Goal: Information Seeking & Learning: Learn about a topic

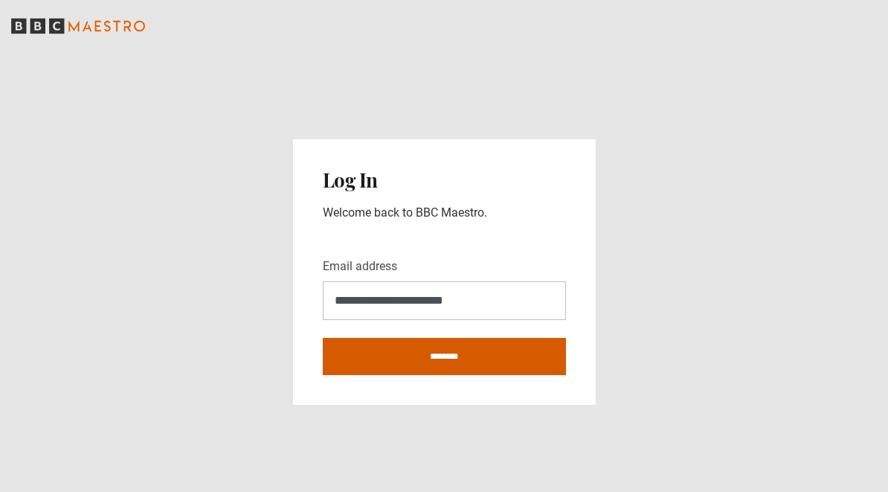
type input "**********"
click at [440, 355] on input "********" at bounding box center [444, 356] width 243 height 37
type input "**********"
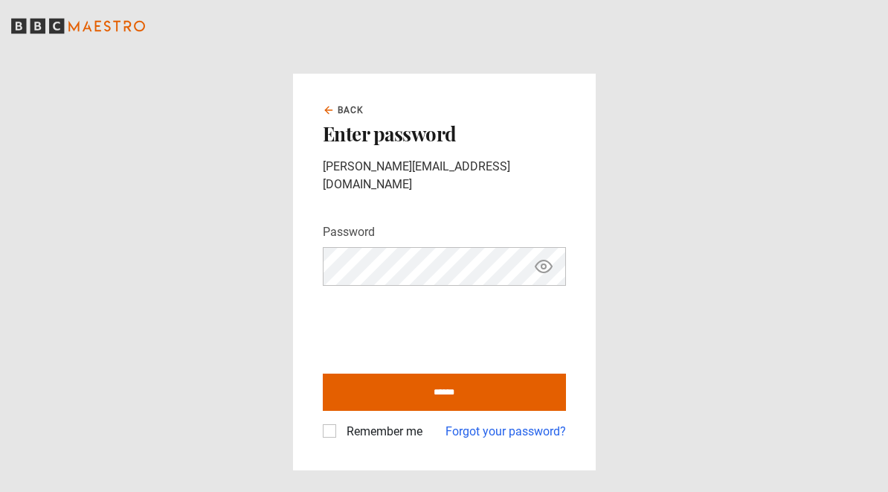
click at [542, 264] on icon "Show password" at bounding box center [544, 266] width 4 height 4
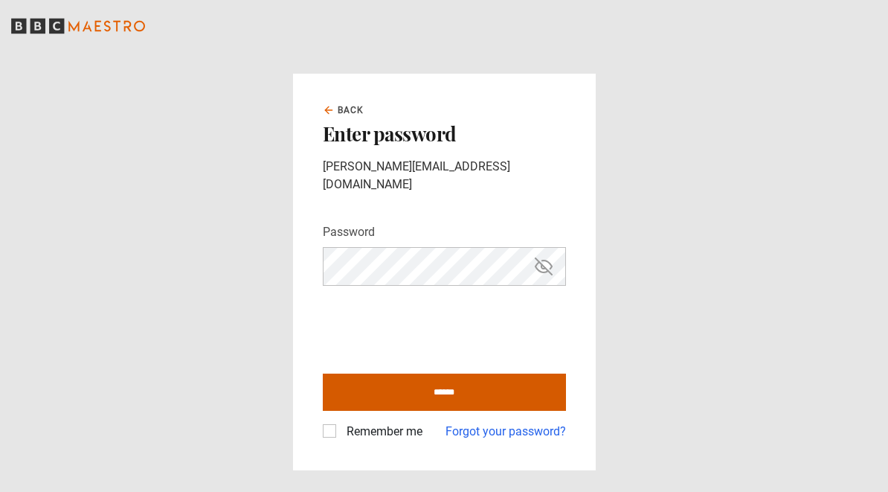
click at [377, 382] on input "******" at bounding box center [444, 392] width 243 height 37
type input "**********"
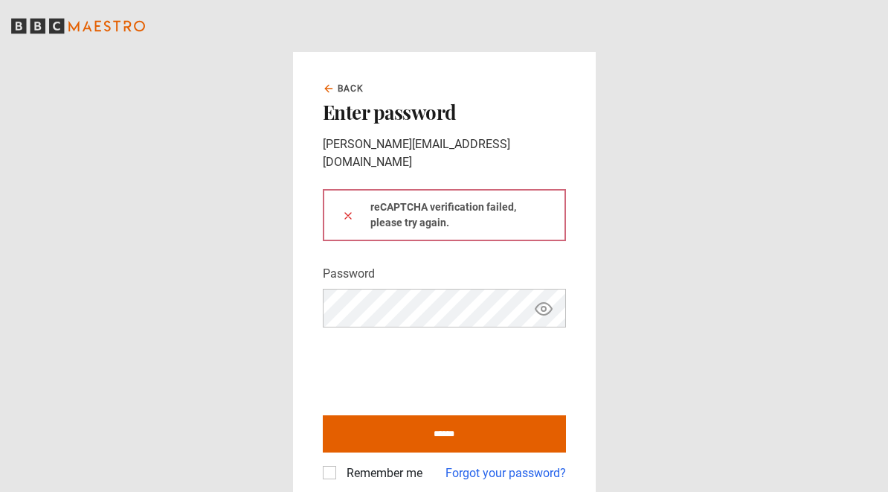
click at [549, 303] on icon "Show password" at bounding box center [544, 309] width 16 height 12
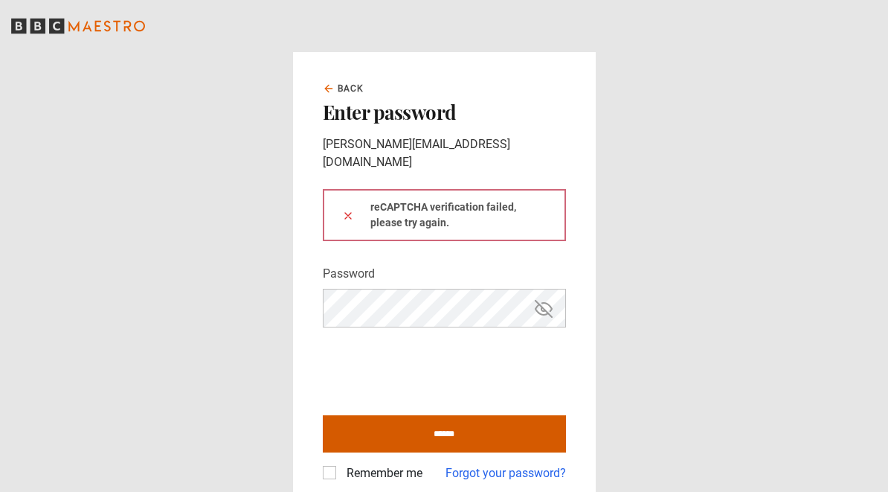
click at [461, 420] on input "******" at bounding box center [444, 433] width 243 height 37
type input "**********"
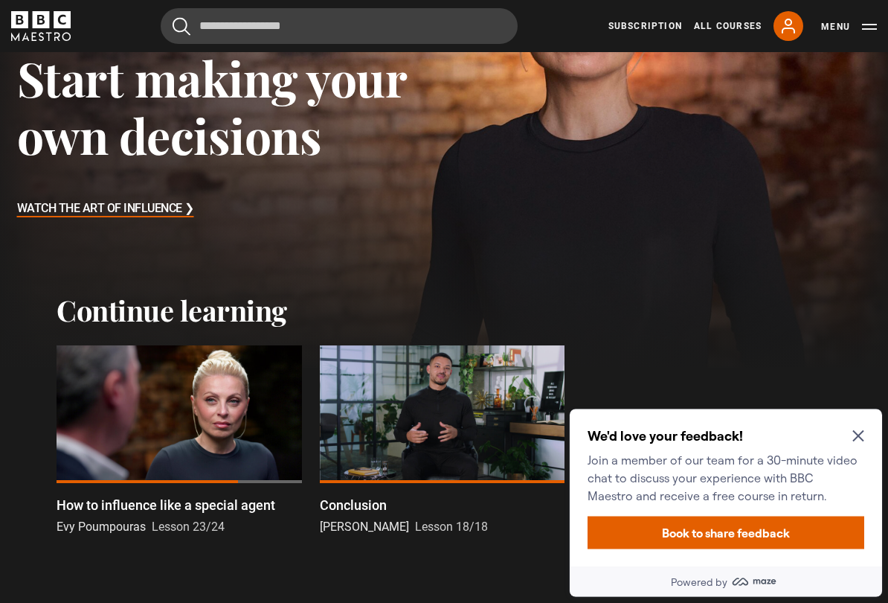
scroll to position [185, 0]
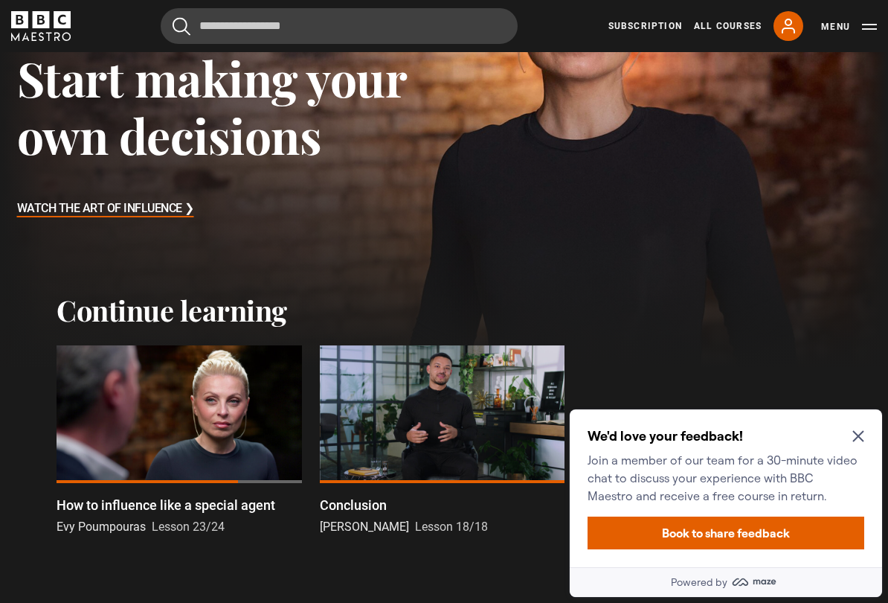
click at [856, 435] on icon "Close Maze Prompt" at bounding box center [859, 436] width 12 height 12
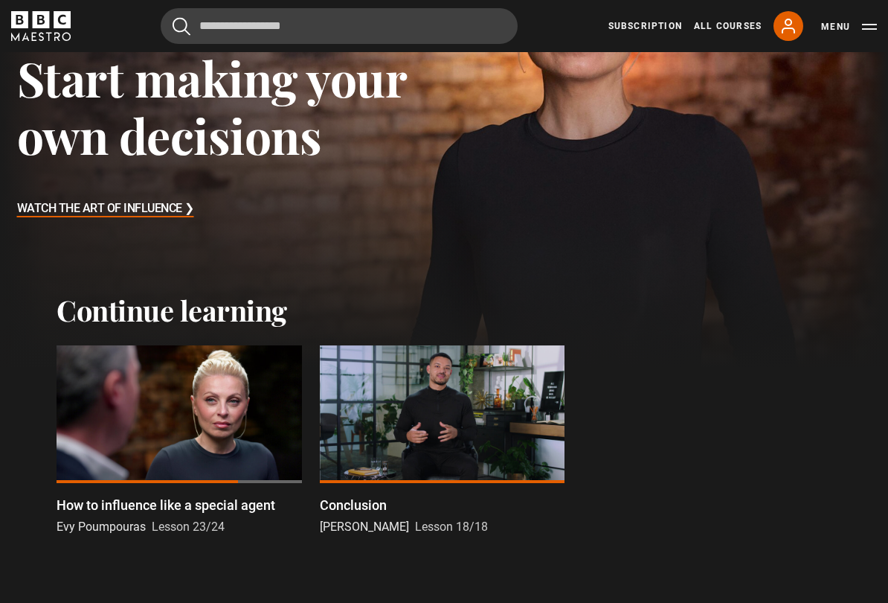
click at [204, 389] on div at bounding box center [180, 414] width 246 height 138
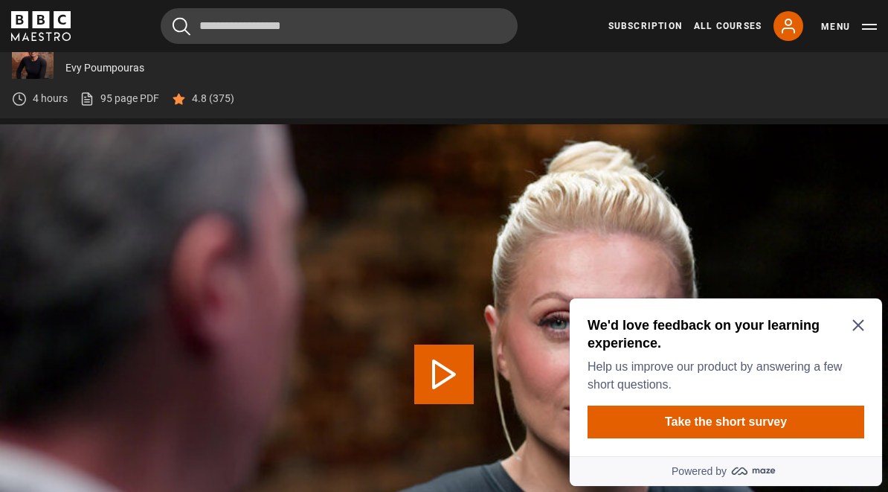
click at [858, 328] on icon "Close Maze Prompt" at bounding box center [859, 325] width 12 height 12
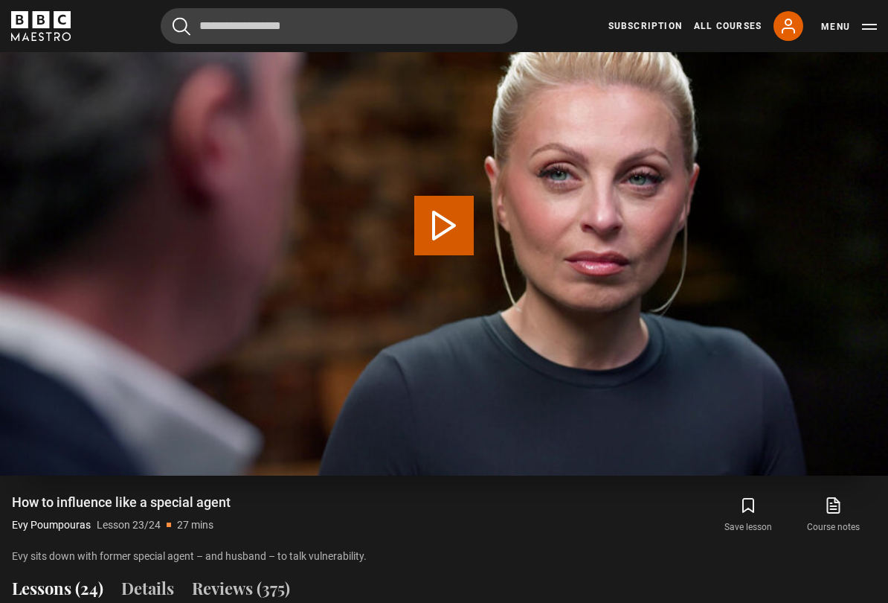
scroll to position [765, 0]
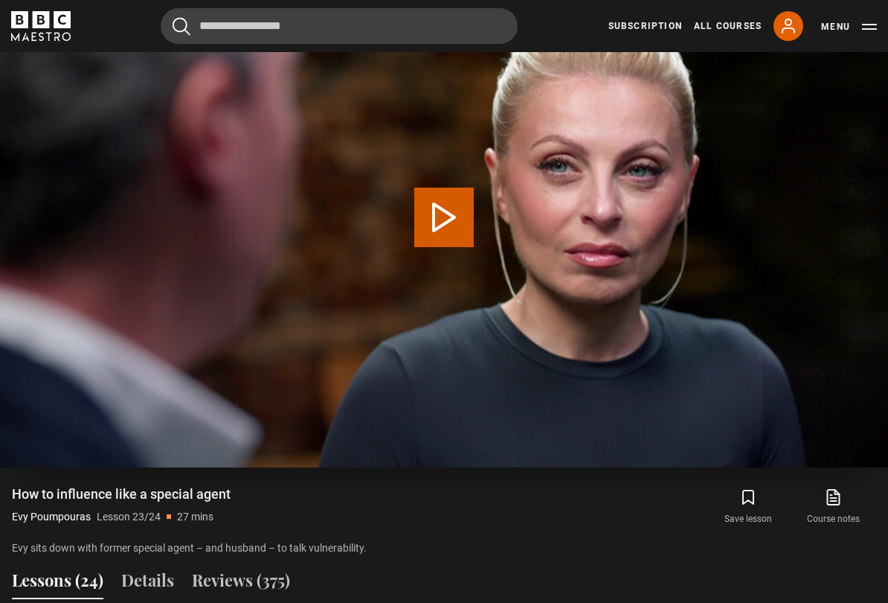
click at [438, 219] on button "Play Lesson How to influence like a special agent" at bounding box center [444, 218] width 60 height 60
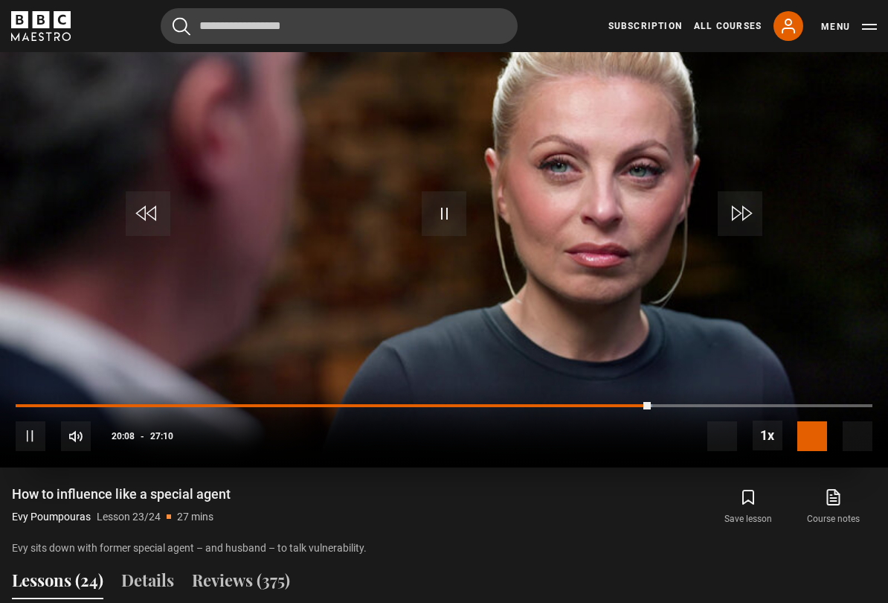
scroll to position [733, 0]
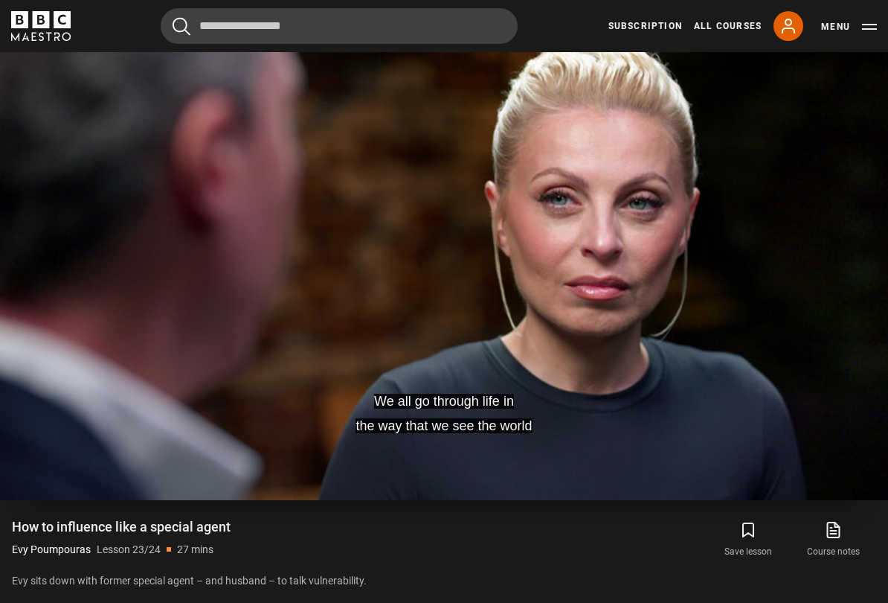
click at [766, 353] on video-js "We all go through life in the way that we see the world Video Player is loading…" at bounding box center [444, 250] width 888 height 500
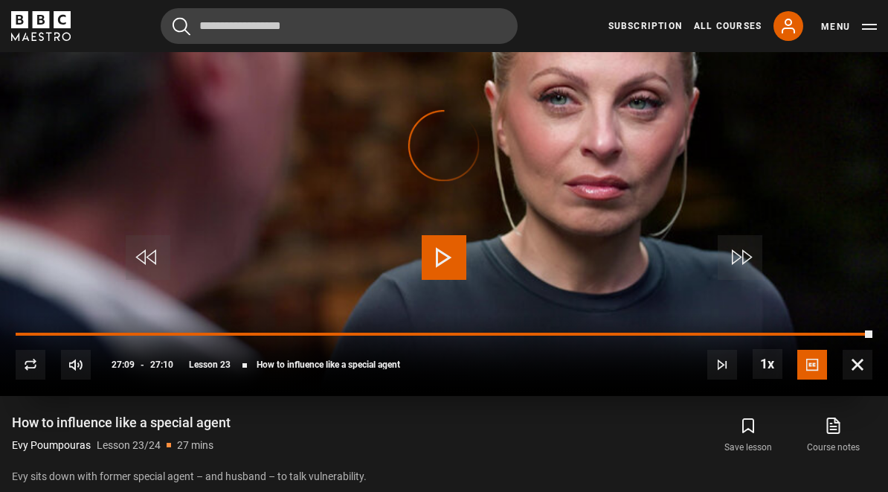
scroll to position [766, 0]
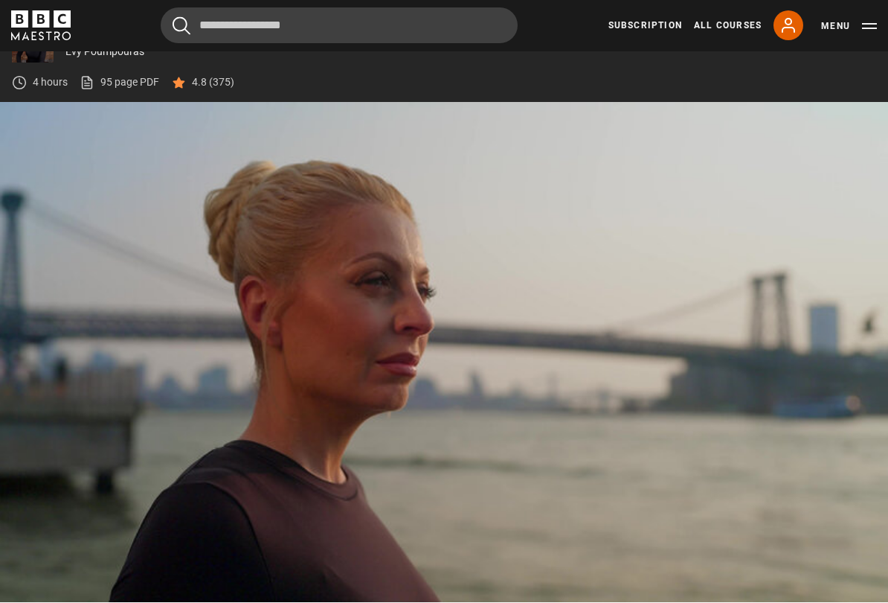
scroll to position [625, 0]
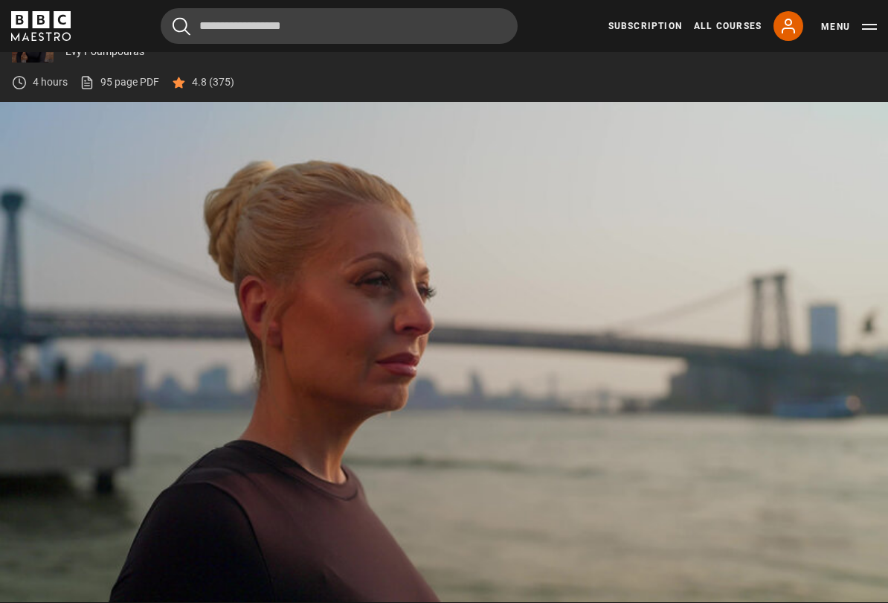
click at [853, 491] on video-js "Video Player is loading. Play Lesson Conclusion 10s Skip Back 10 seconds Pause …" at bounding box center [444, 352] width 888 height 500
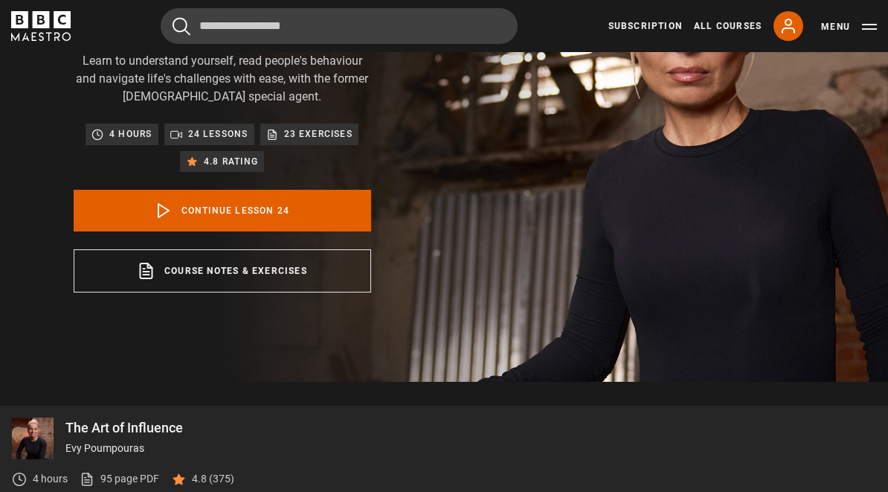
scroll to position [169, 0]
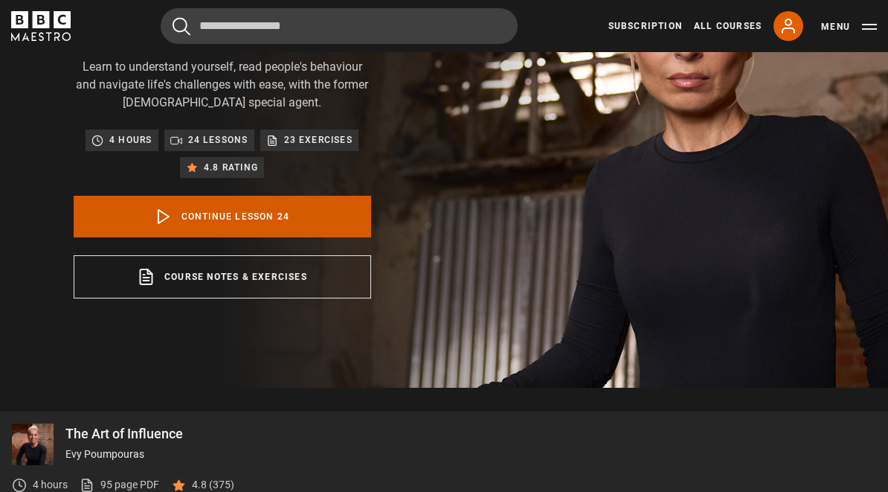
click at [155, 212] on icon at bounding box center [164, 217] width 18 height 18
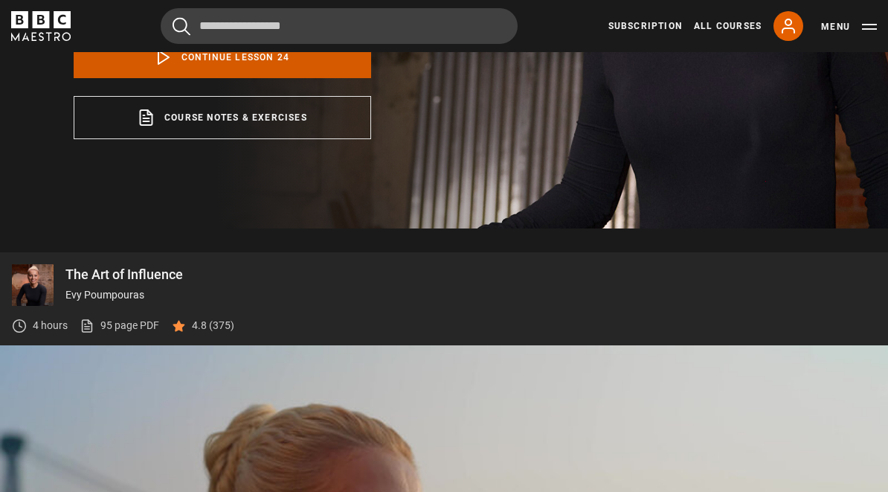
scroll to position [327, 0]
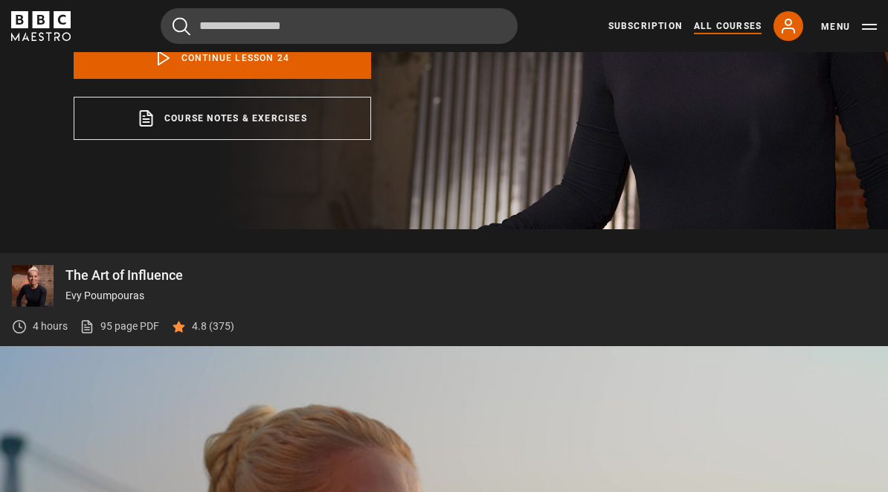
click at [730, 22] on link "All Courses" at bounding box center [728, 25] width 68 height 13
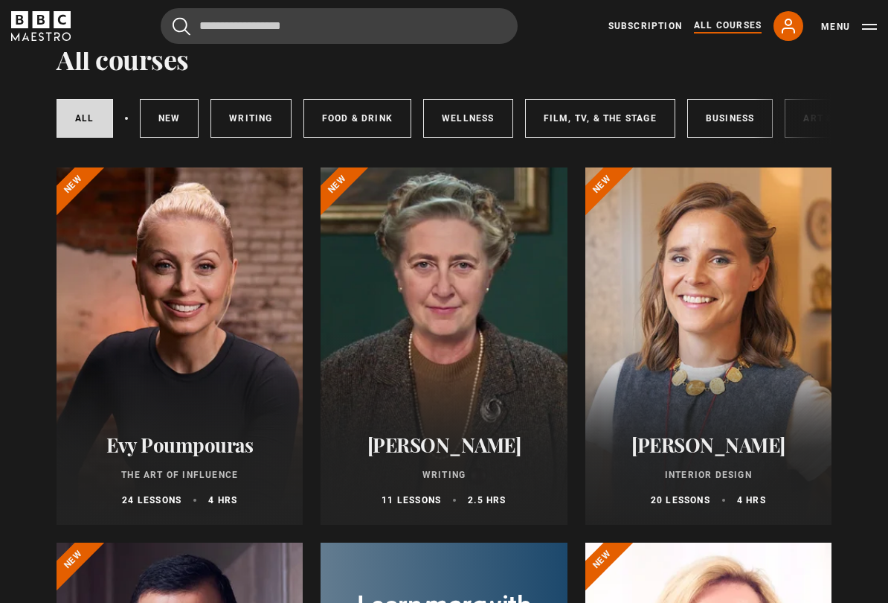
scroll to position [68, 0]
click at [201, 327] on div at bounding box center [180, 345] width 246 height 357
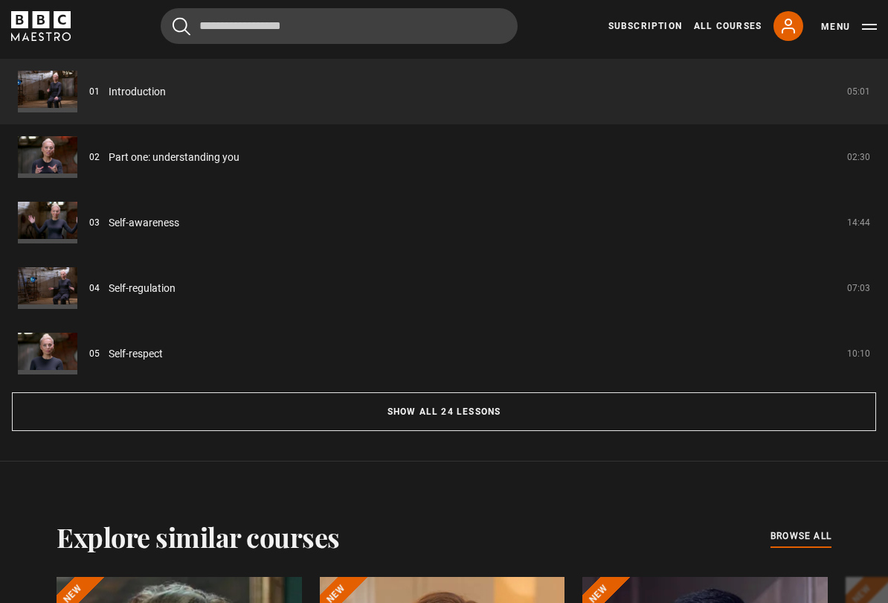
scroll to position [1510, 0]
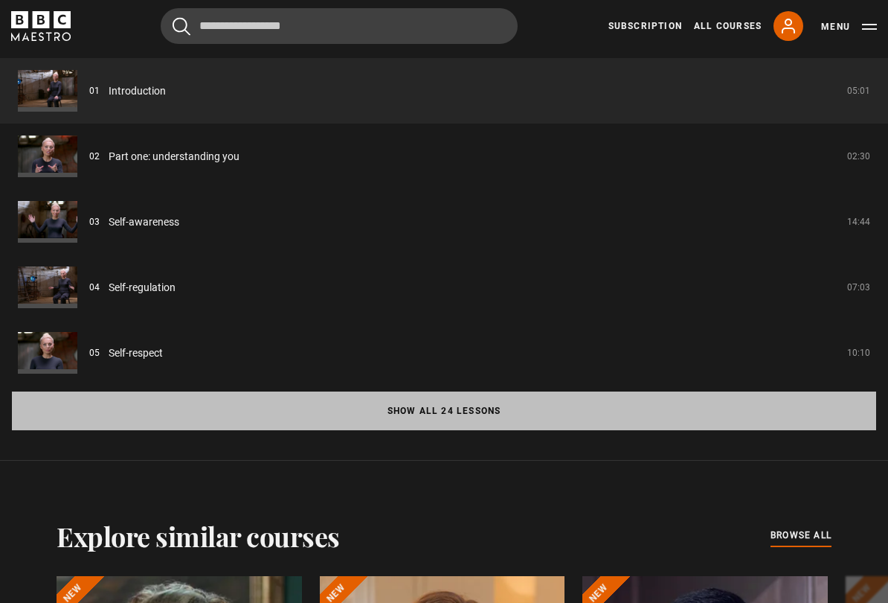
click at [483, 407] on button "Show all 24 lessons" at bounding box center [444, 410] width 865 height 39
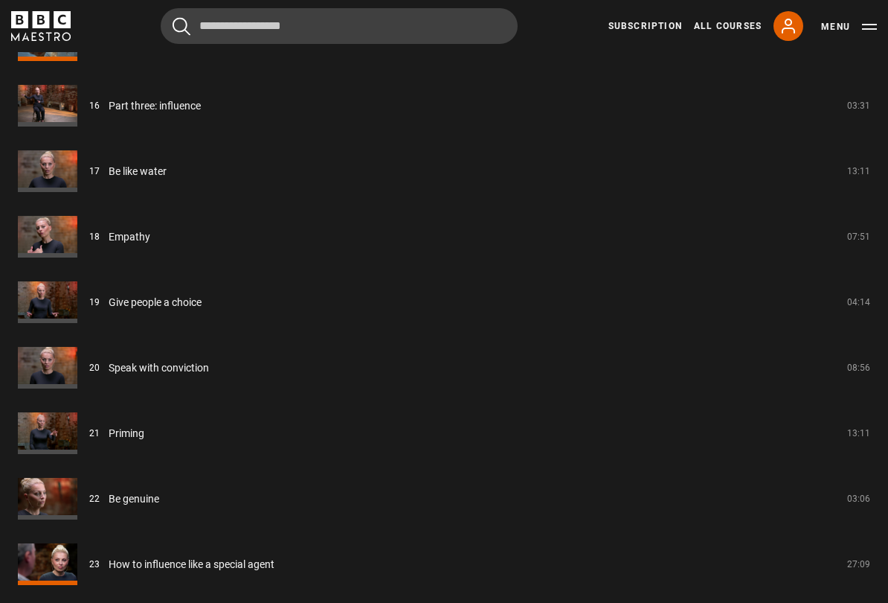
scroll to position [2485, 0]
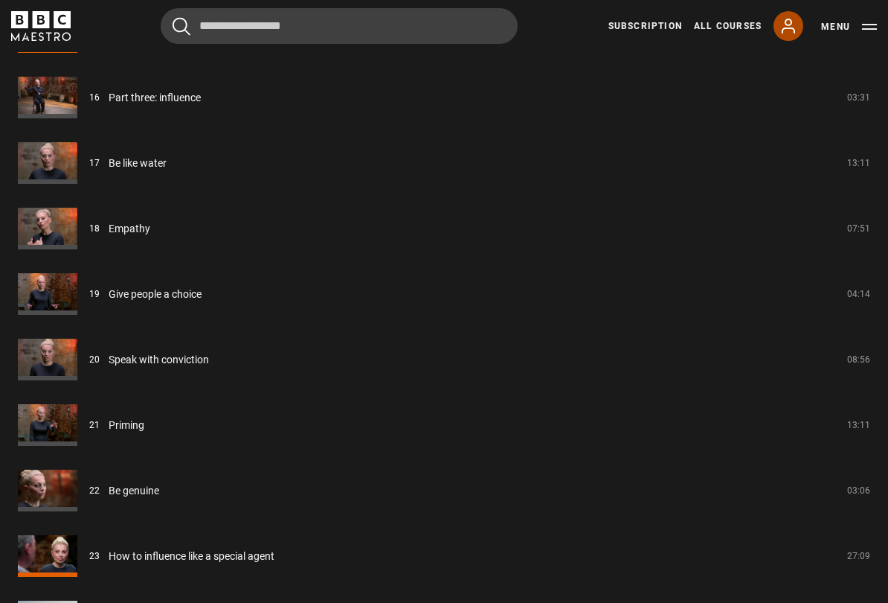
click at [787, 26] on icon at bounding box center [789, 26] width 18 height 18
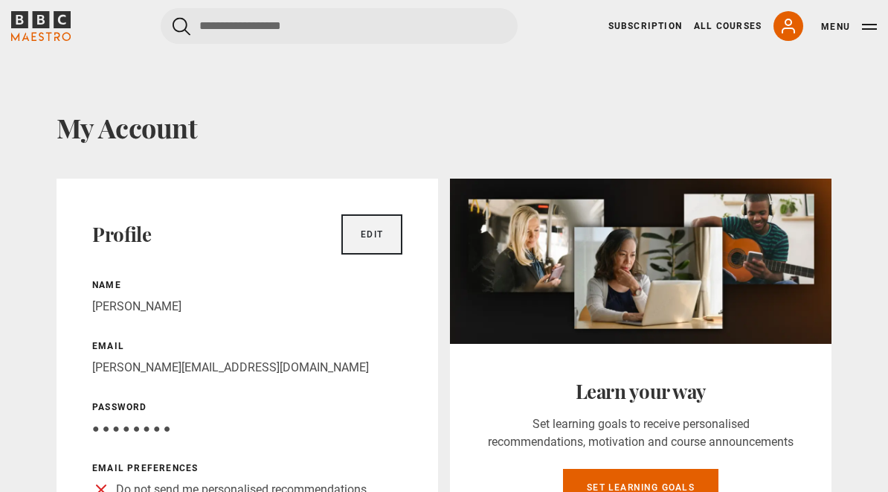
click at [370, 225] on link "Edit" at bounding box center [372, 234] width 61 height 40
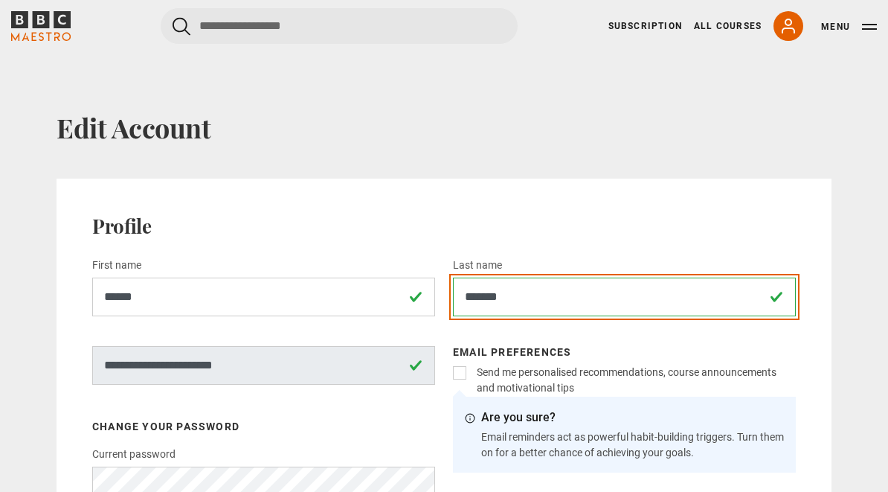
click at [560, 298] on input "*******" at bounding box center [624, 297] width 343 height 39
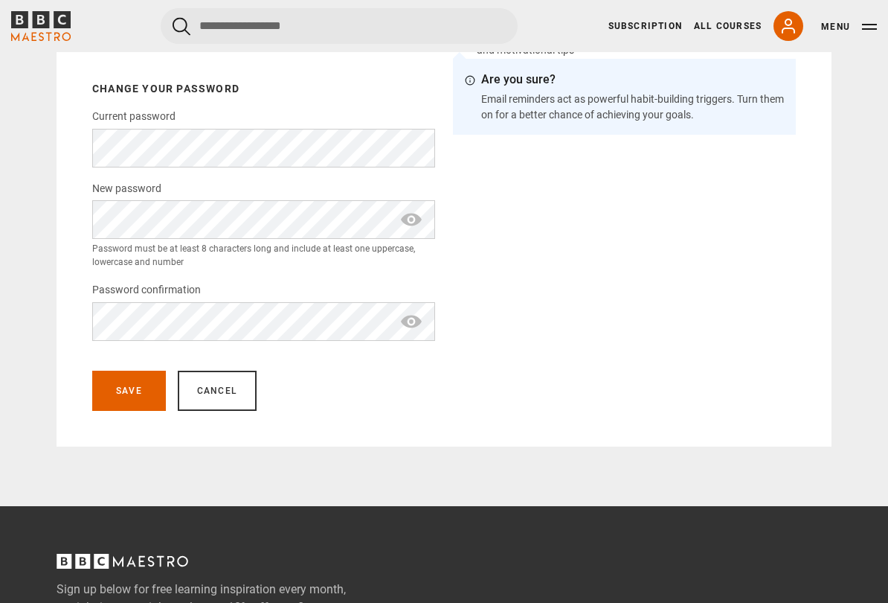
scroll to position [337, 0]
type input "****"
click at [132, 376] on button "Save" at bounding box center [129, 391] width 74 height 40
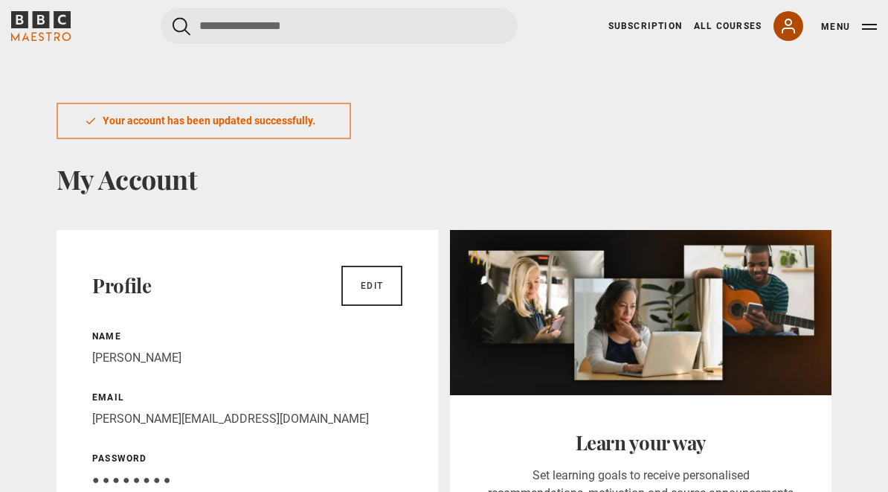
click at [787, 26] on icon at bounding box center [789, 26] width 18 height 18
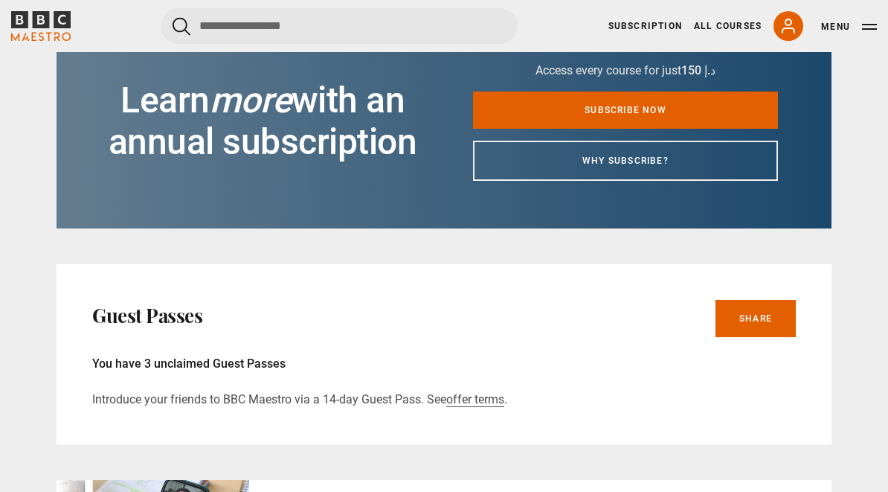
scroll to position [567, 0]
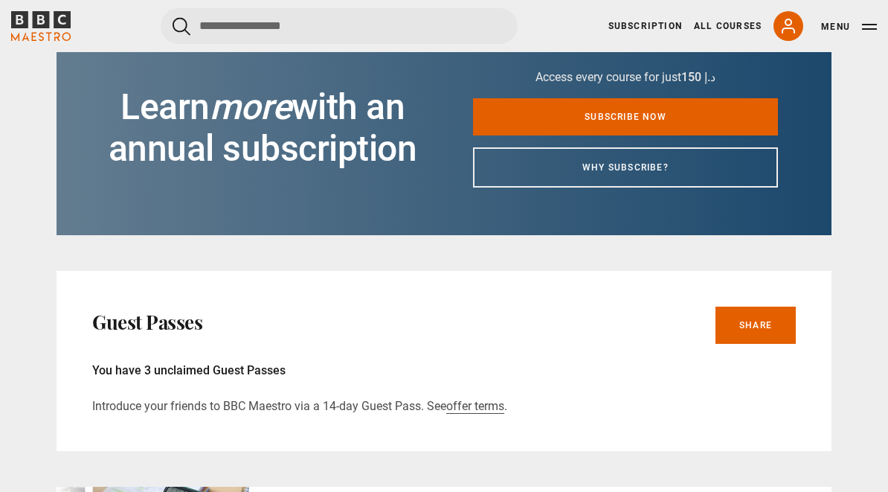
click at [863, 31] on button "Menu" at bounding box center [849, 26] width 56 height 15
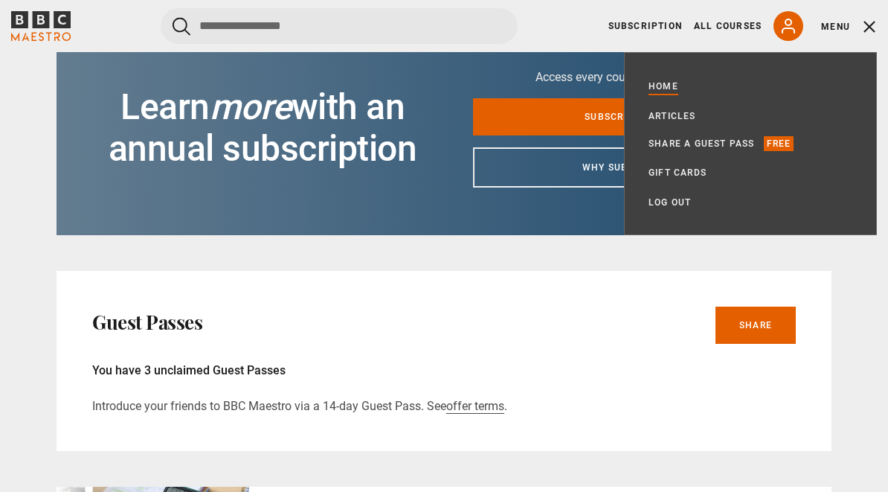
click at [675, 80] on link "Home" at bounding box center [664, 86] width 30 height 15
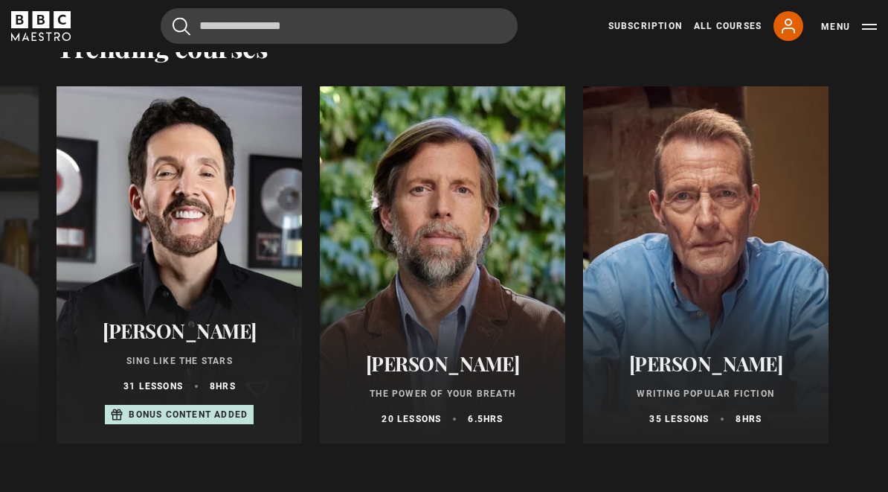
scroll to position [2162, 0]
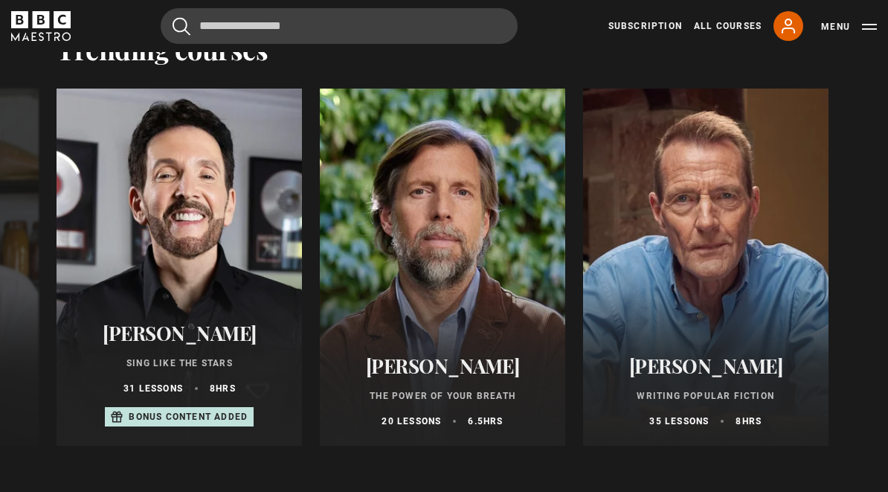
click at [716, 41] on div "Cancel Courses Previous courses Next courses Agatha Christie Writing 12 Related…" at bounding box center [444, 26] width 866 height 36
click at [729, 25] on link "All Courses" at bounding box center [728, 25] width 68 height 13
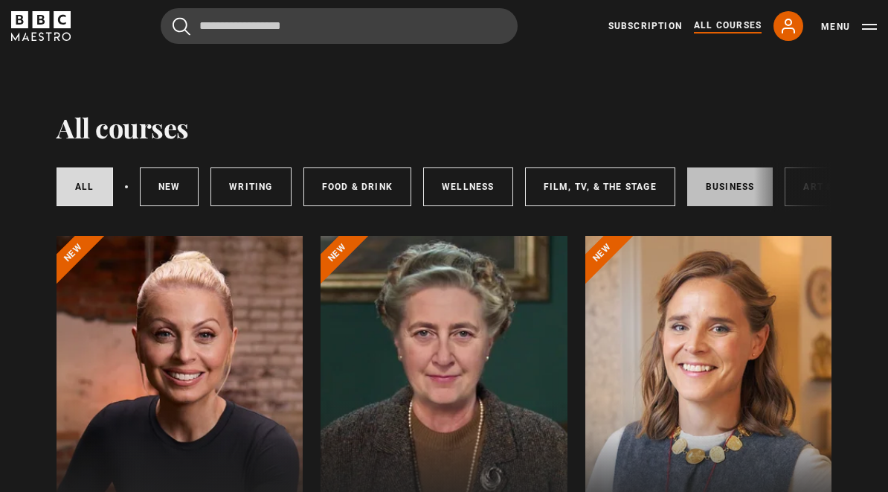
click at [728, 183] on link "Business" at bounding box center [731, 186] width 86 height 39
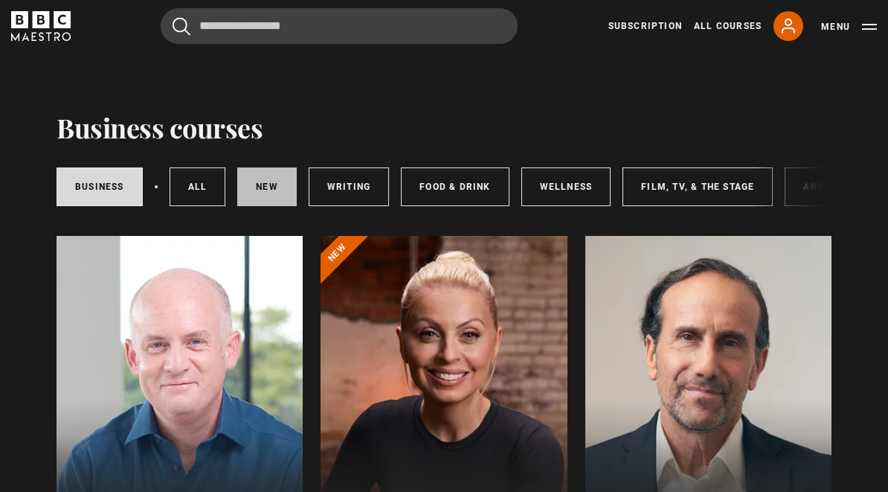
click at [266, 183] on link "New courses" at bounding box center [267, 186] width 60 height 39
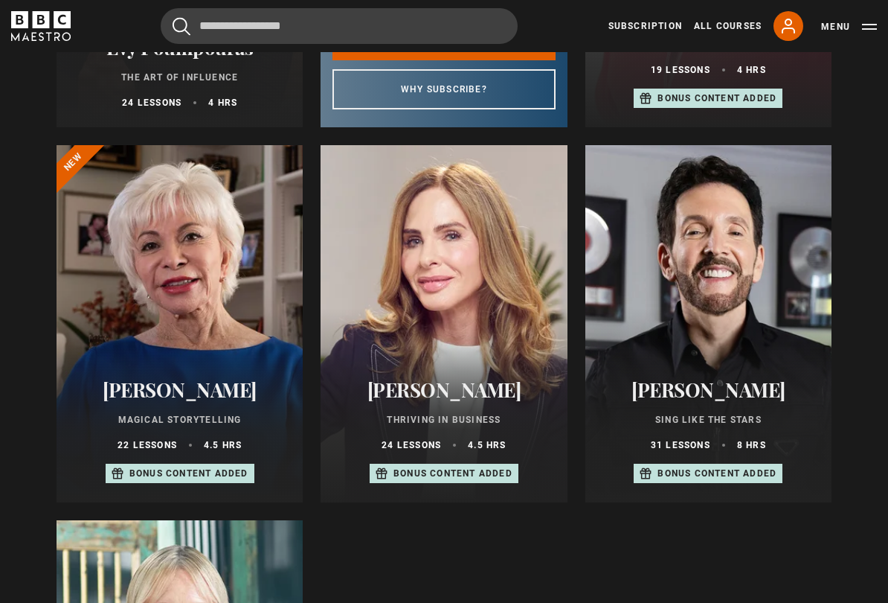
scroll to position [842, 0]
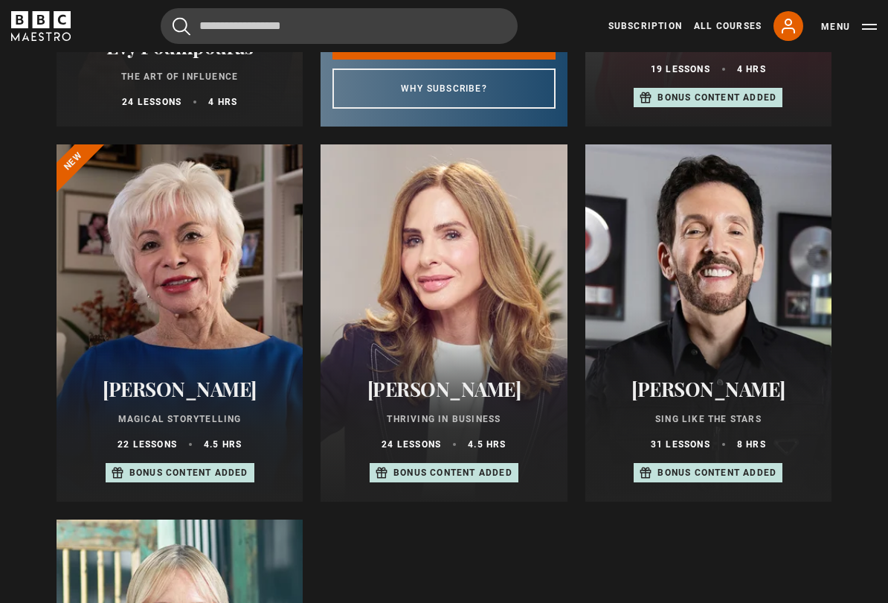
click at [505, 295] on div at bounding box center [444, 322] width 246 height 357
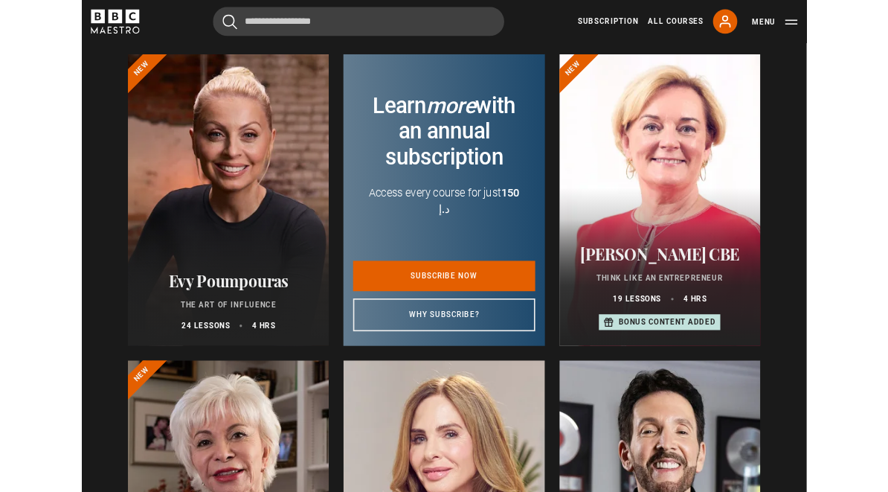
scroll to position [528, 0]
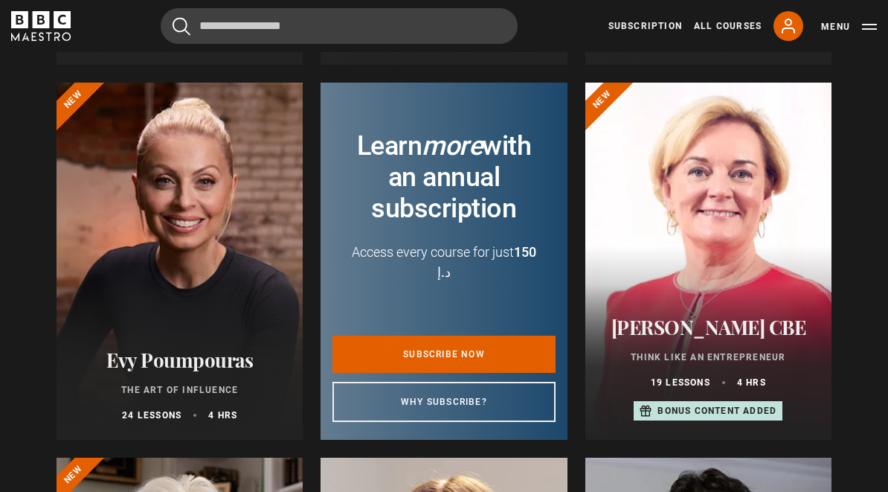
click at [222, 227] on div at bounding box center [180, 261] width 246 height 357
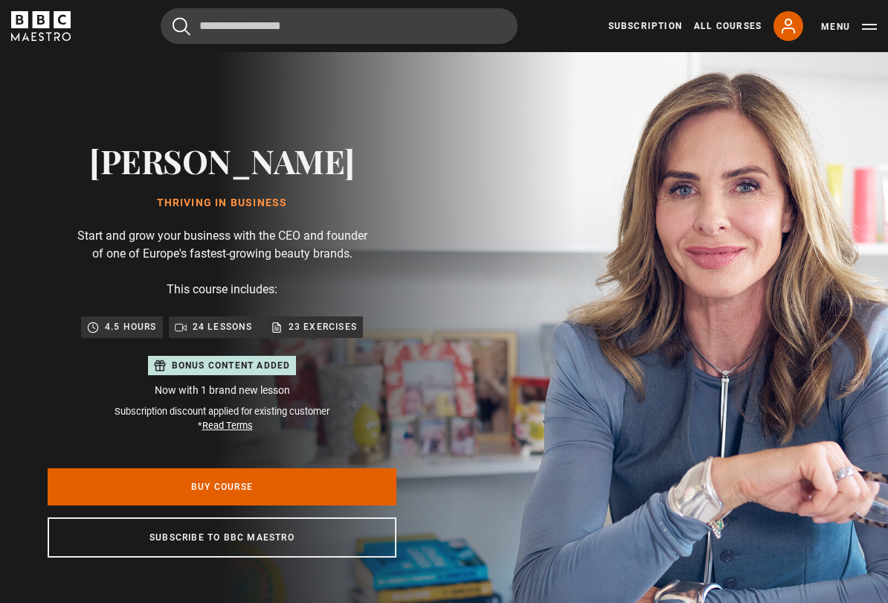
scroll to position [0, 172]
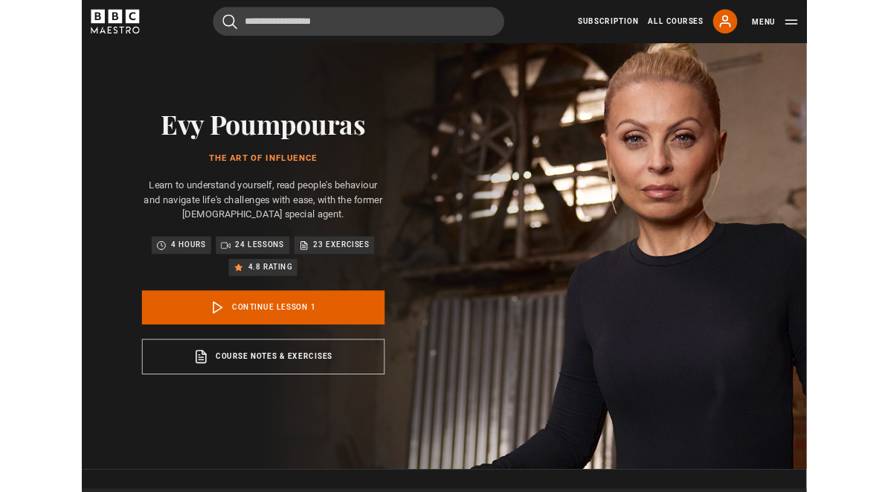
scroll to position [66, 0]
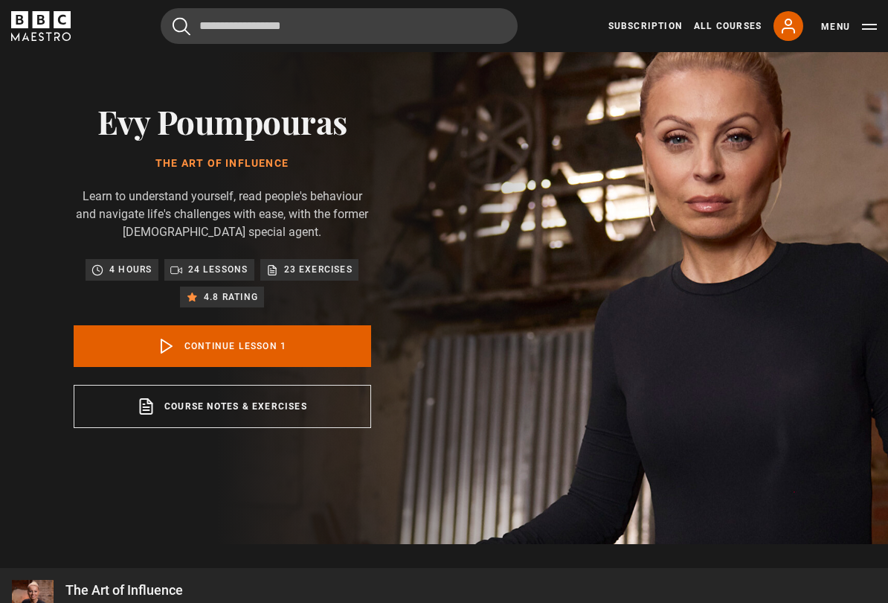
click at [228, 298] on p "4.8 rating" at bounding box center [231, 296] width 54 height 15
click at [315, 275] on p "23 exercises" at bounding box center [318, 269] width 68 height 15
click at [327, 266] on p "23 exercises" at bounding box center [318, 269] width 68 height 15
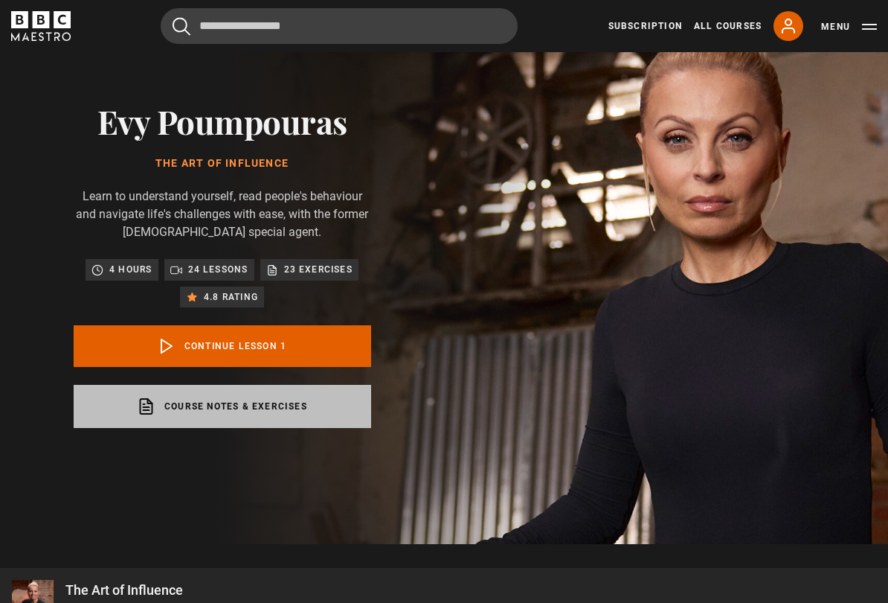
click at [298, 408] on link "Course notes & exercises opens in a new tab" at bounding box center [223, 406] width 298 height 43
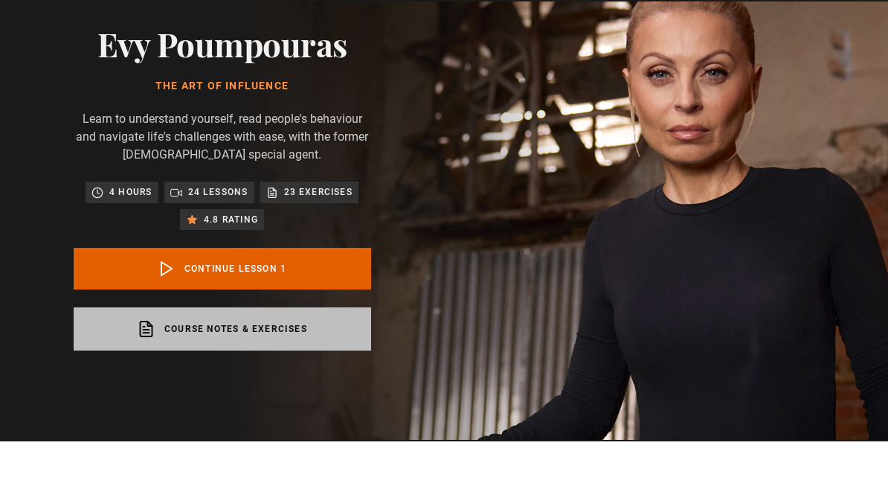
scroll to position [117, 0]
